Goal: Answer question/provide support

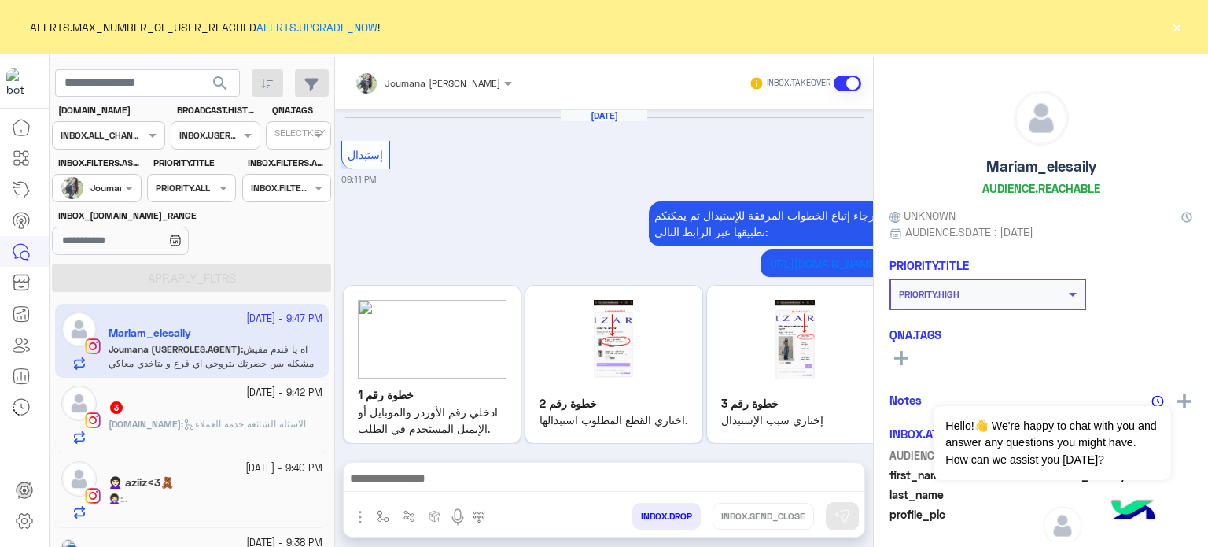
scroll to position [1407, 0]
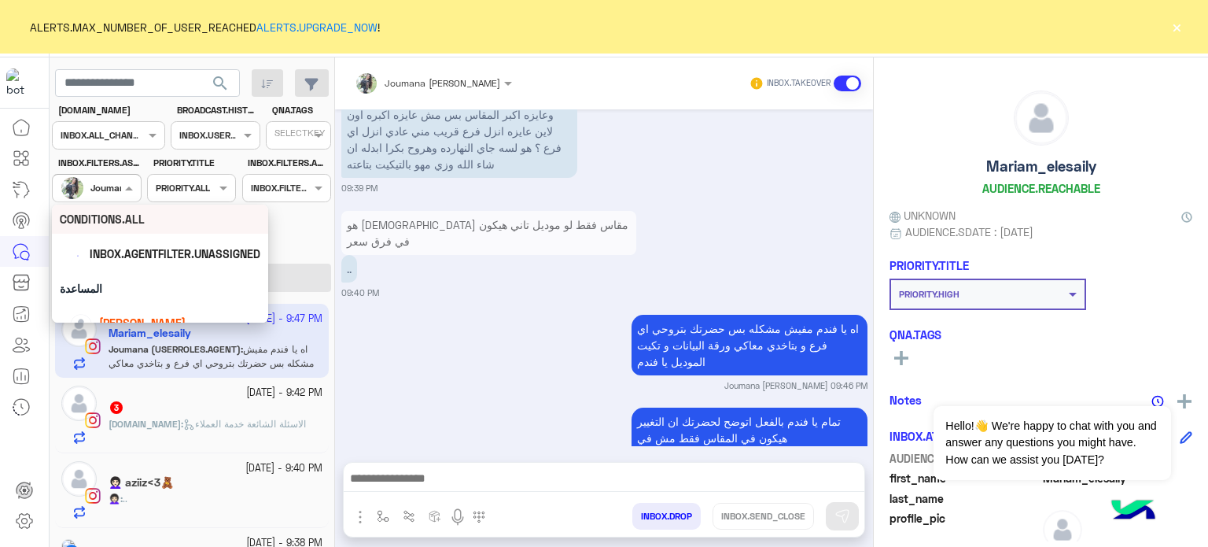
click at [120, 192] on div at bounding box center [96, 186] width 87 height 15
click at [127, 321] on span "[PERSON_NAME]" at bounding box center [142, 322] width 87 height 13
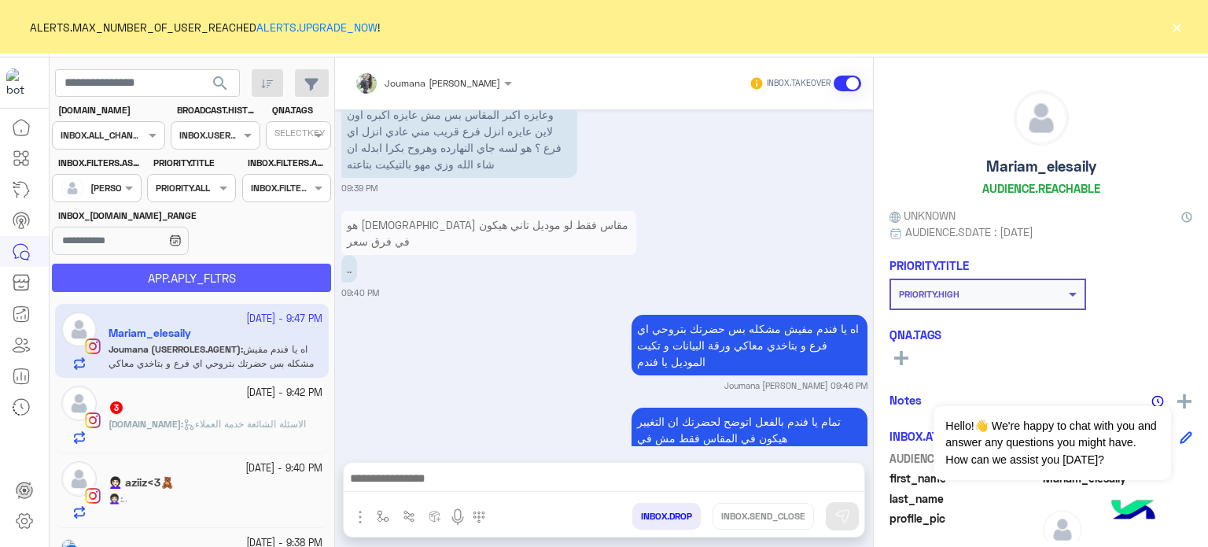
click at [189, 286] on button "APP.APLY_FLTRS" at bounding box center [191, 278] width 279 height 28
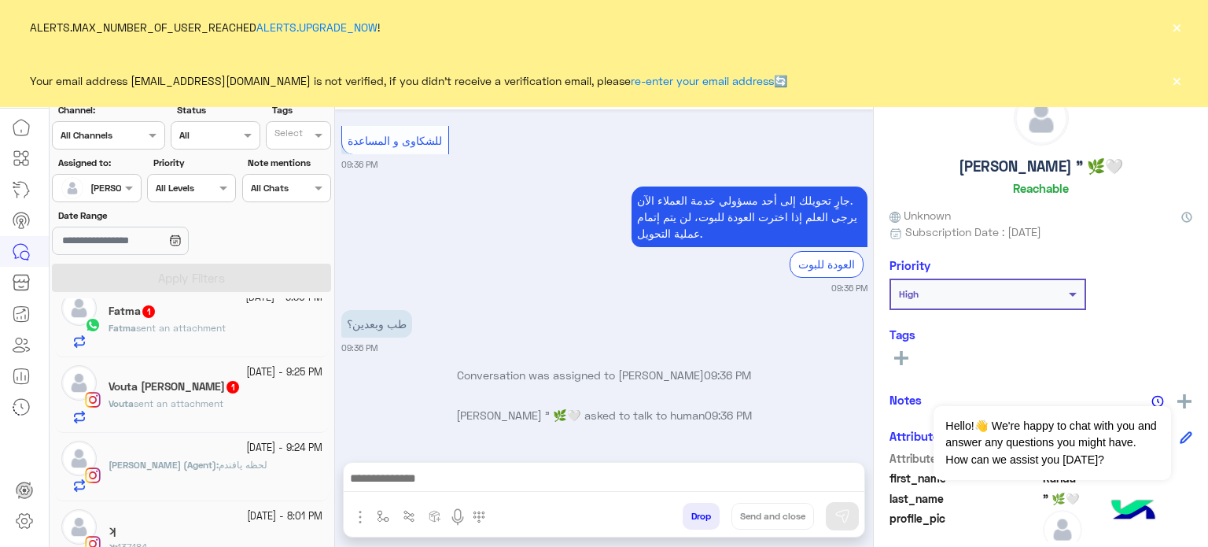
scroll to position [351, 0]
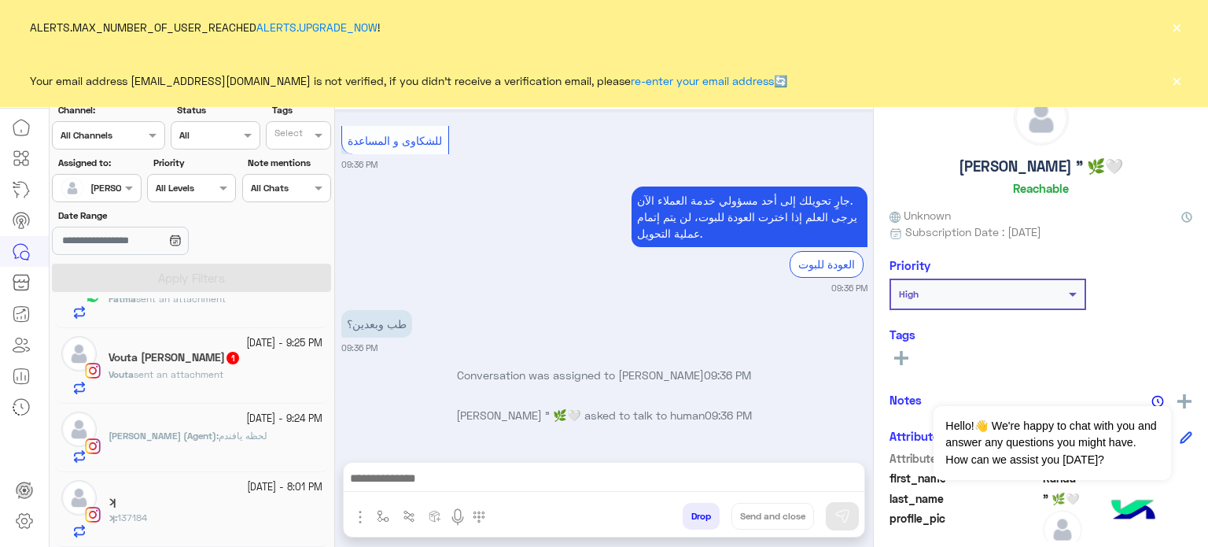
click at [273, 434] on div "[PERSON_NAME] (Agent) : لحظه يافندم" at bounding box center [216, 446] width 214 height 35
